Goal: Check status

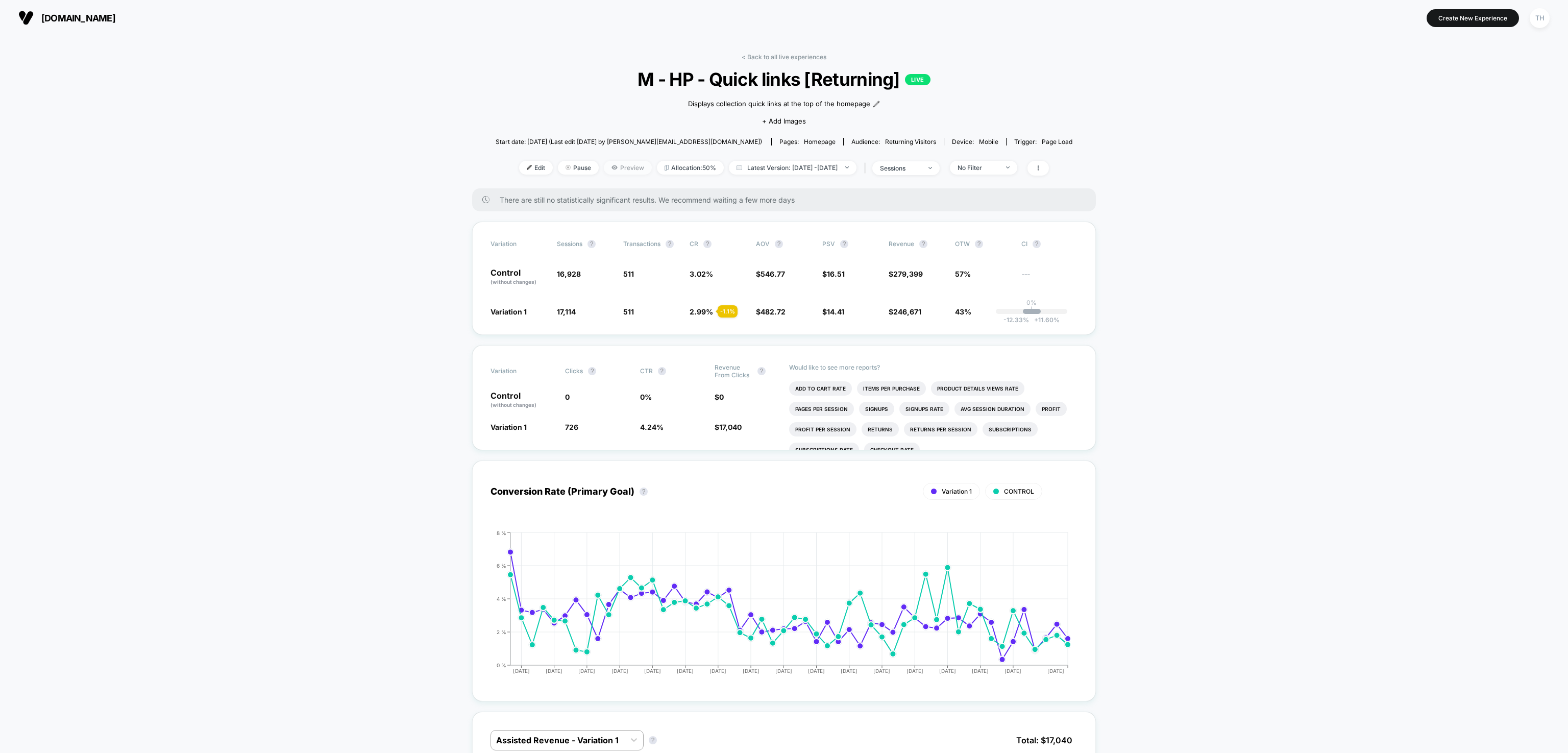
click at [615, 169] on span "Preview" at bounding box center [628, 167] width 48 height 14
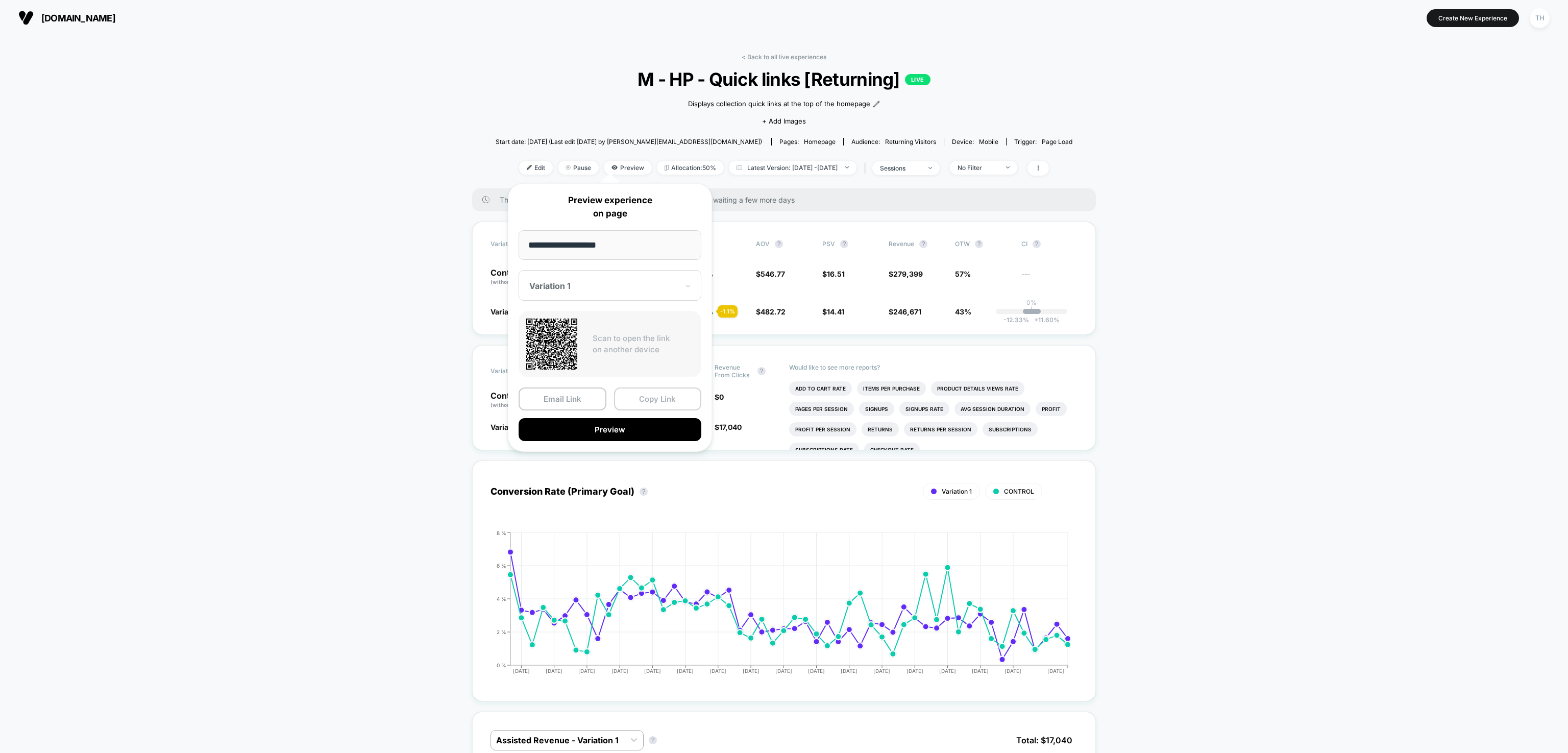
click at [647, 405] on button "Copy Link" at bounding box center [658, 399] width 88 height 23
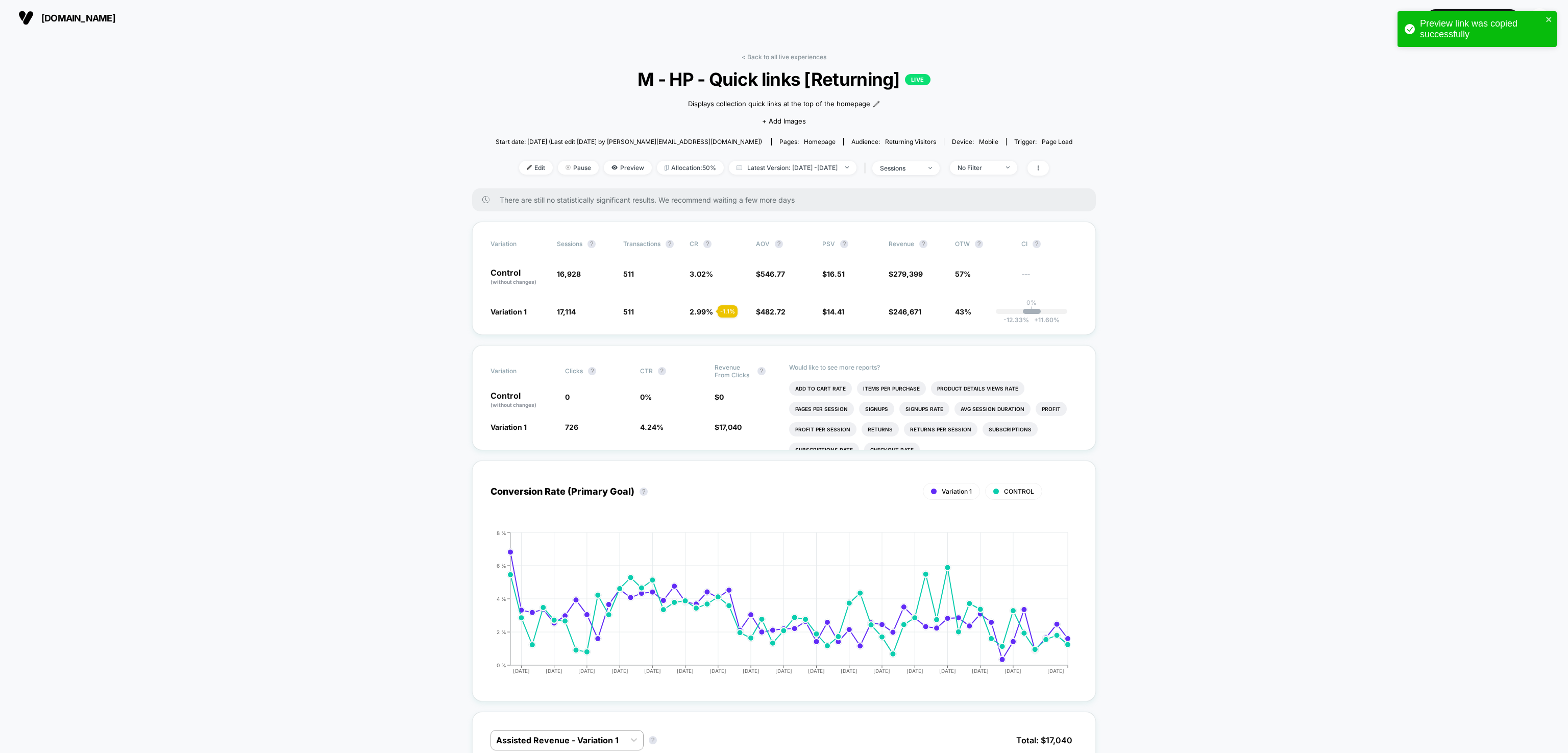
click at [93, 18] on span "[DOMAIN_NAME]" at bounding box center [79, 18] width 74 height 11
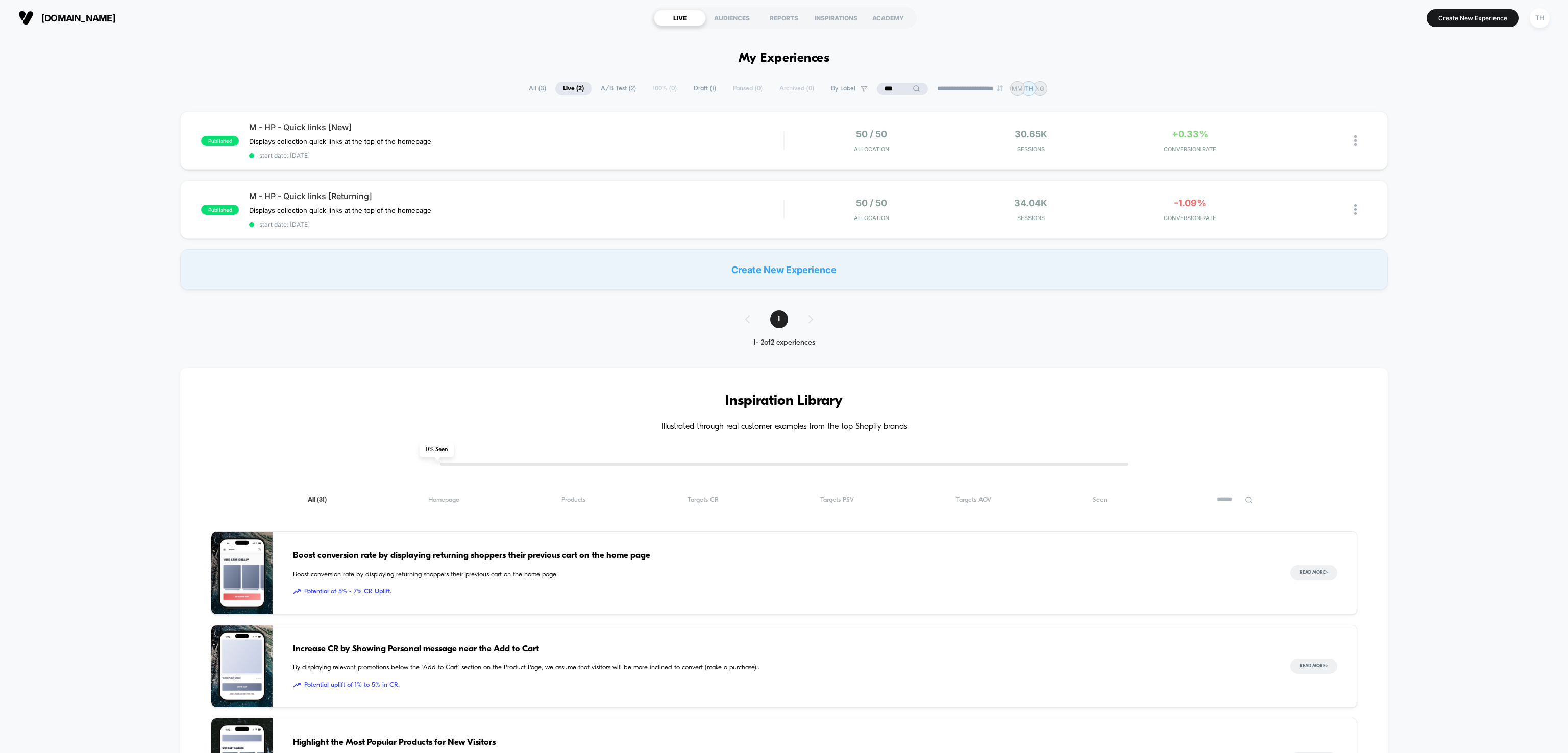
click at [1476, 161] on div "published M - HP - Quick links [New] Displays collection quick links at the top…" at bounding box center [784, 200] width 1568 height 178
click at [12, 114] on div "published M - HP - Quick links [New] Displays collection quick links at the top…" at bounding box center [784, 200] width 1568 height 178
